Goal: Navigation & Orientation: Go to known website

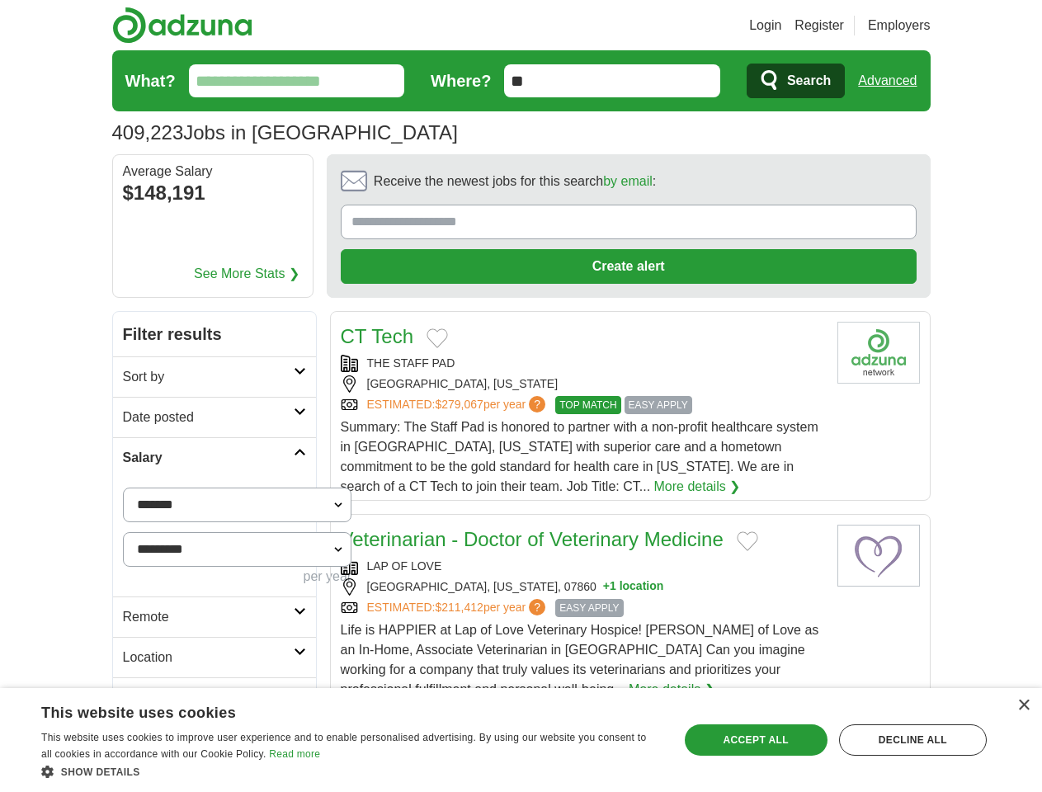
click at [781, 26] on link "Login" at bounding box center [765, 26] width 32 height 20
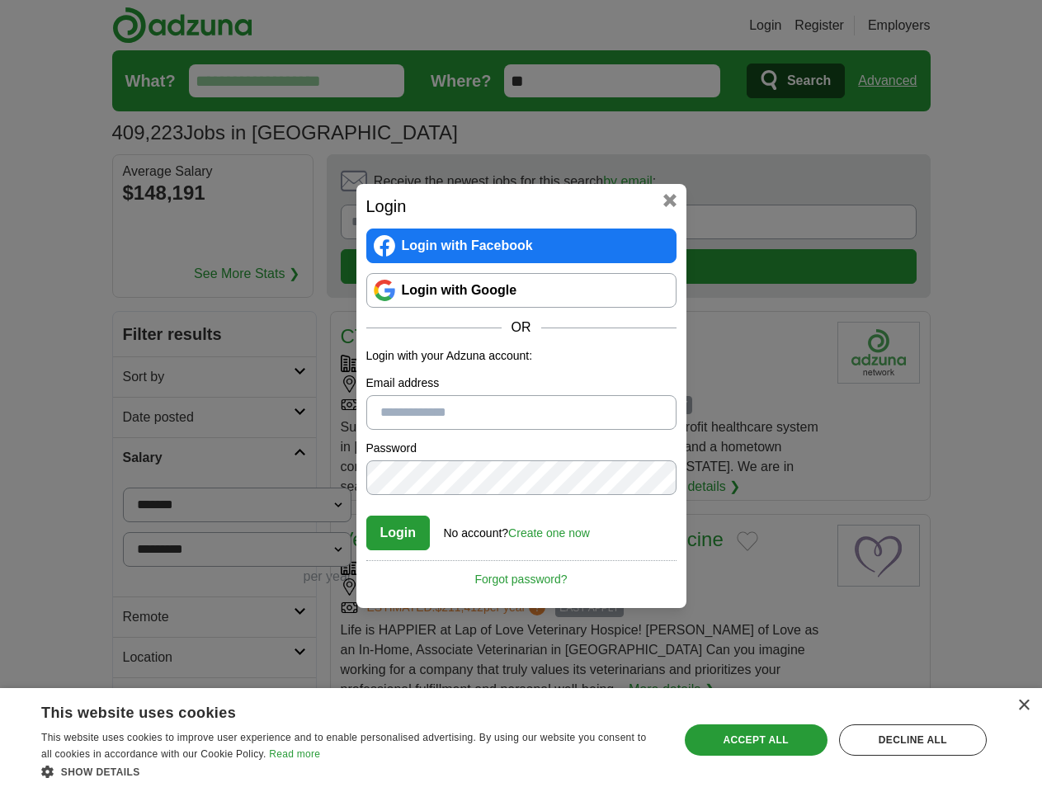
click at [894, 81] on div "Login Login with Facebook Login with Google OR Login with your Adzuna account: …" at bounding box center [521, 396] width 1042 height 792
click at [199, 195] on div "Login Login with Facebook Login with Google OR Login with your Adzuna account: …" at bounding box center [521, 396] width 1042 height 792
click at [583, 186] on div "Login Login with Facebook Login with Google OR Login with your Adzuna account: …" at bounding box center [521, 396] width 330 height 424
click at [965, 186] on div "Login Login with Facebook Login with Google OR Login with your Adzuna account: …" at bounding box center [521, 396] width 1042 height 792
click at [139, 297] on div "Login Login with Facebook Login with Google OR Login with your Adzuna account: …" at bounding box center [521, 396] width 1042 height 792
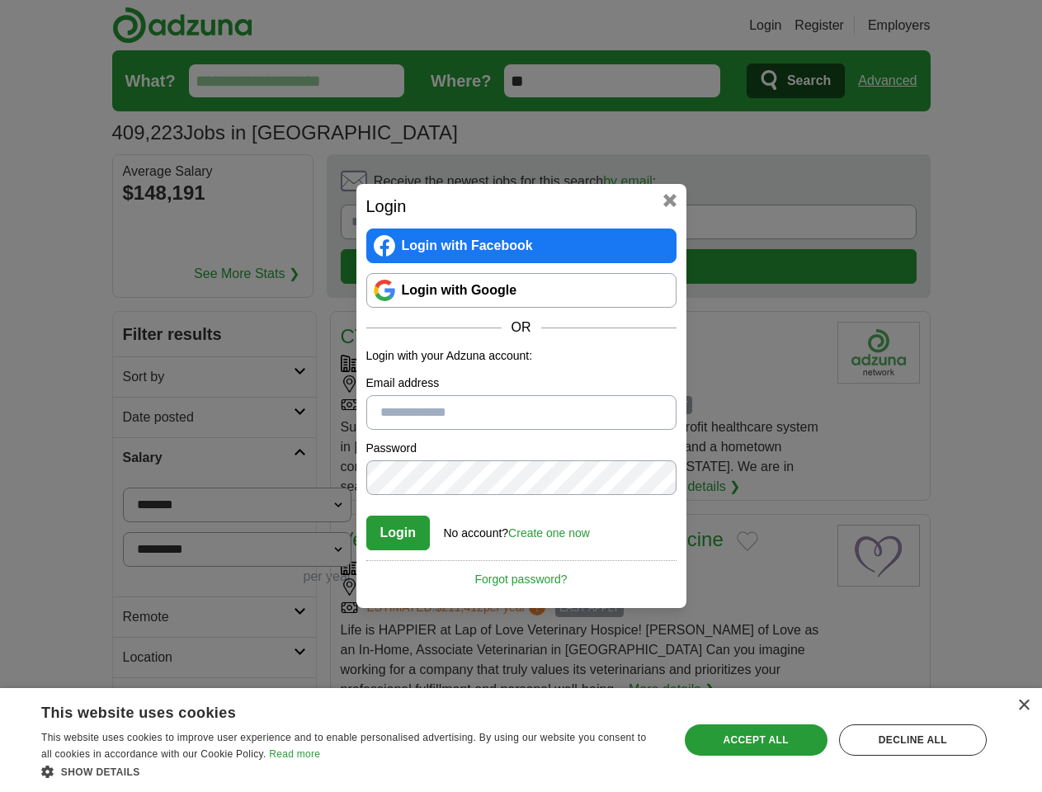
click at [139, 338] on div "Login Login with Facebook Login with Google OR Login with your Adzuna account: …" at bounding box center [521, 396] width 1042 height 792
click at [139, 378] on div "Login Login with Facebook Login with Google OR Login with your Adzuna account: …" at bounding box center [521, 396] width 1042 height 792
click at [139, 537] on div "Login Login with Facebook Login with Google OR Login with your Adzuna account: …" at bounding box center [521, 396] width 1042 height 792
